Goal: Find specific page/section: Find specific page/section

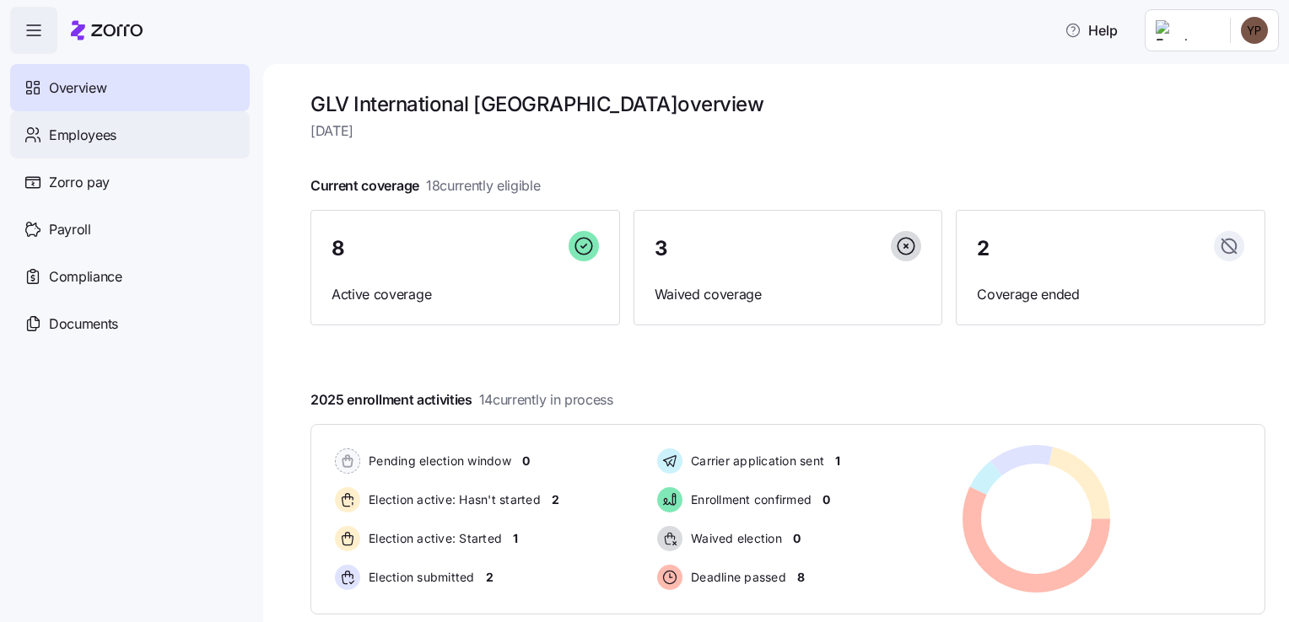
click at [124, 148] on div "Employees" at bounding box center [130, 134] width 240 height 47
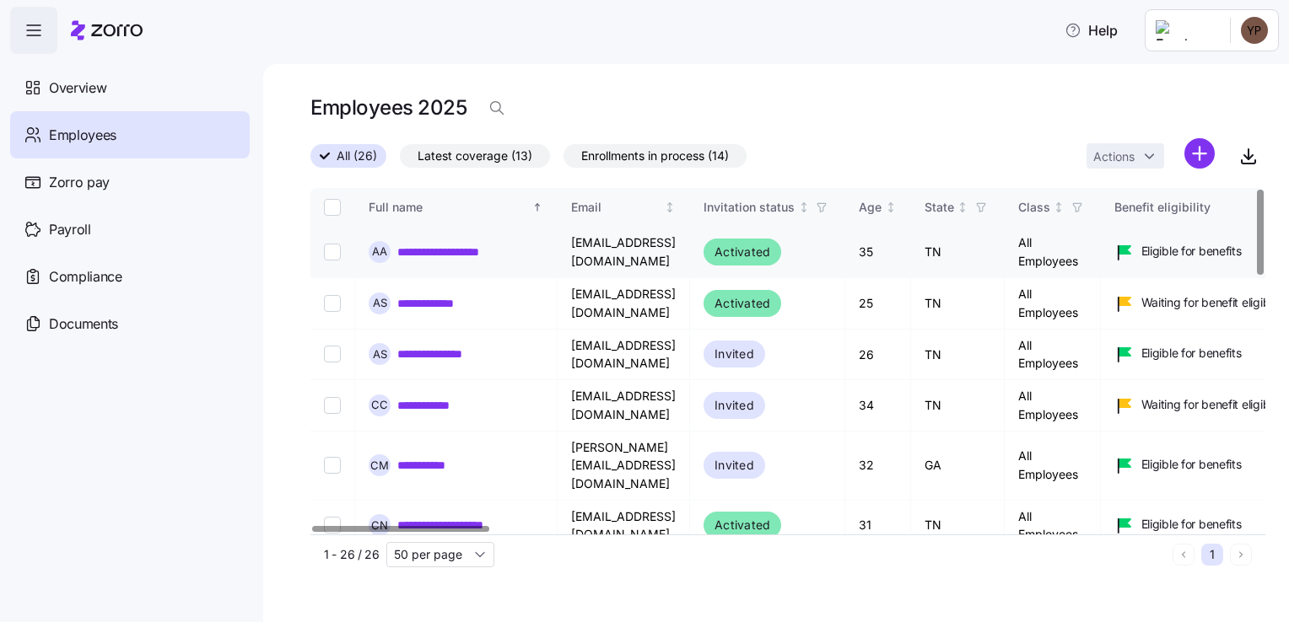
click at [471, 251] on link "**********" at bounding box center [465, 252] width 136 height 17
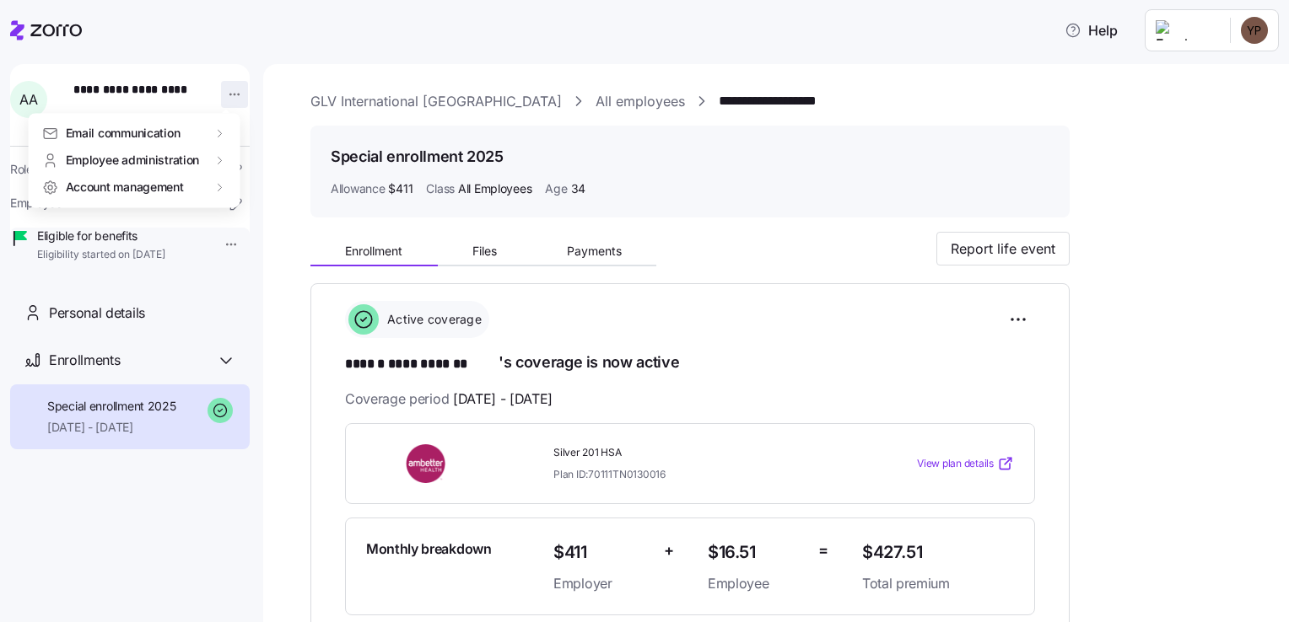
click at [222, 97] on html "**********" at bounding box center [644, 306] width 1289 height 612
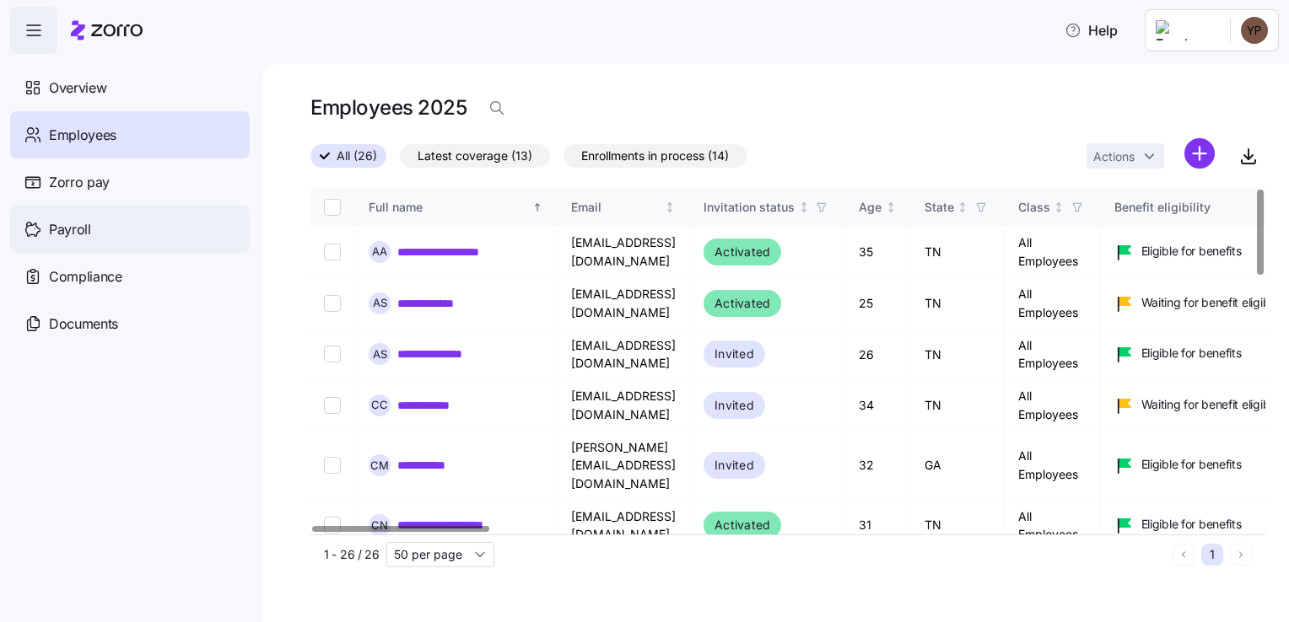
click at [116, 230] on div "Payroll" at bounding box center [130, 229] width 240 height 47
